Goal: Information Seeking & Learning: Find specific fact

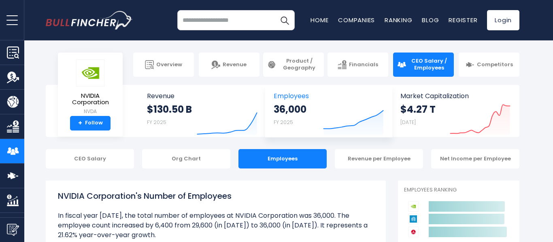
click at [299, 98] on span "Employees" at bounding box center [329, 96] width 110 height 8
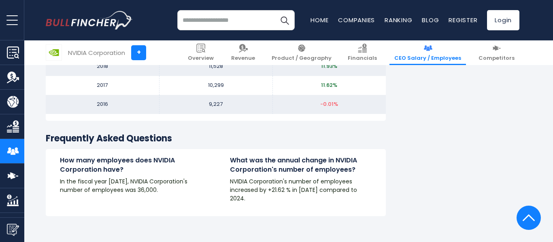
scroll to position [1029, 0]
